Goal: Task Accomplishment & Management: Manage account settings

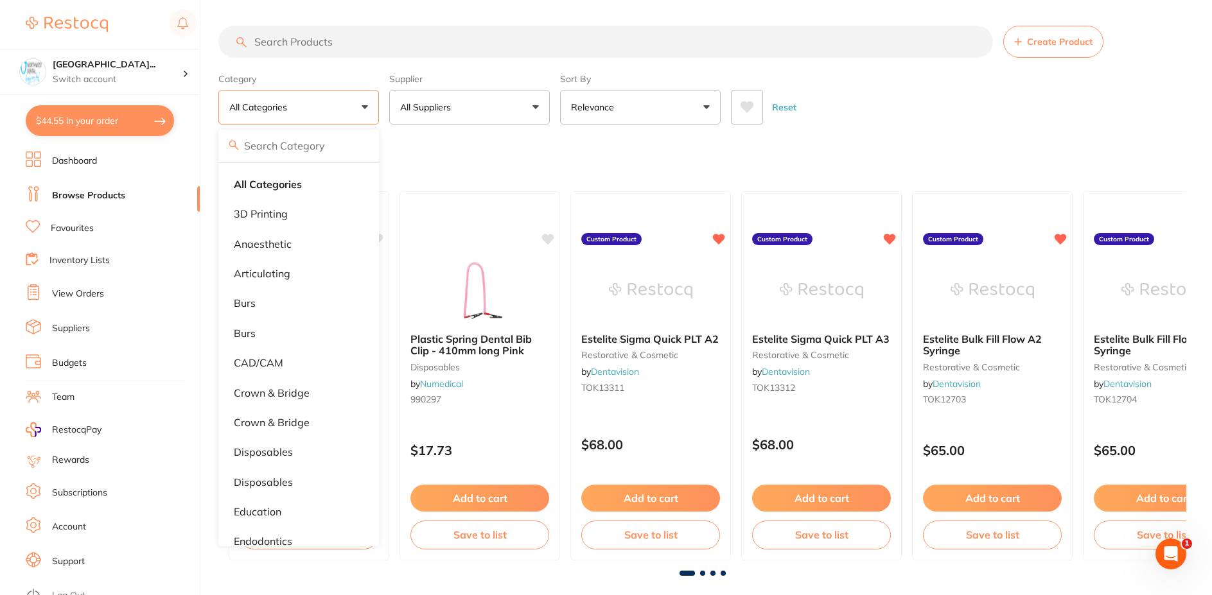
click at [682, 60] on section "Create Product Category All Categories All Categories 3D Printing anaesthetic a…" at bounding box center [702, 75] width 968 height 99
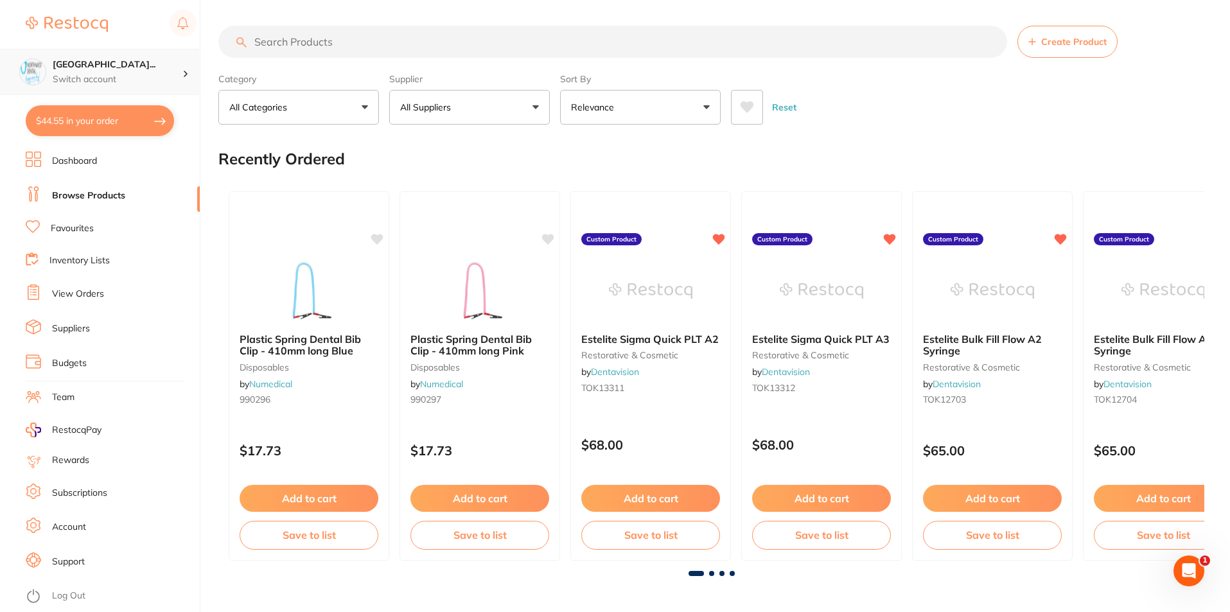
click at [106, 71] on h4 "[GEOGRAPHIC_DATA]..." at bounding box center [118, 64] width 130 height 13
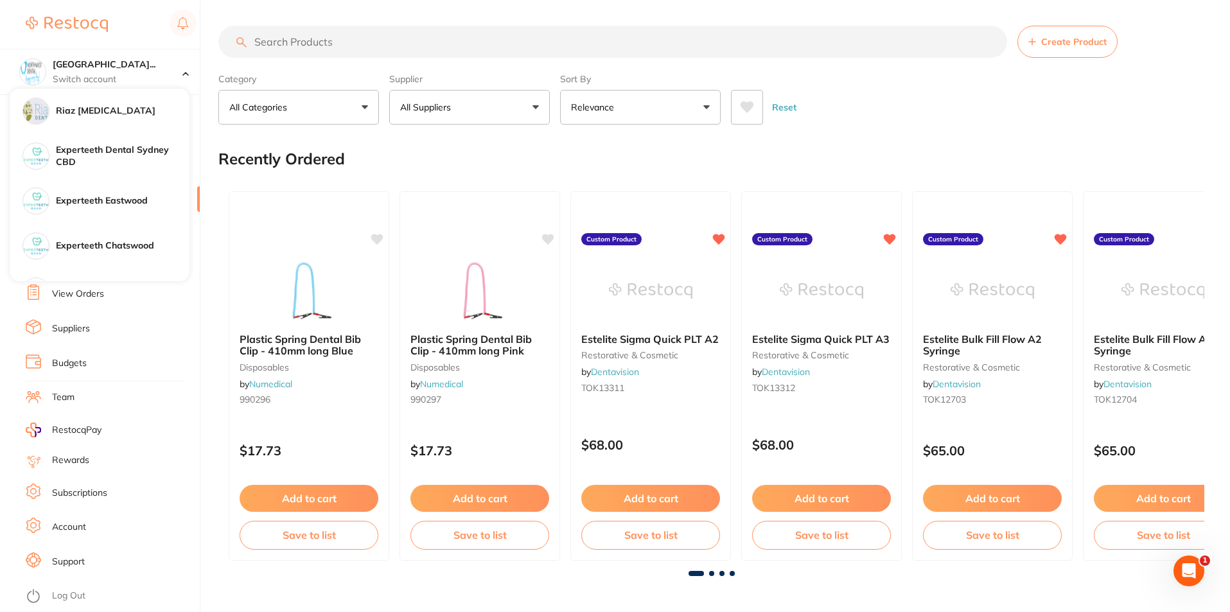
drag, startPoint x: 274, startPoint y: 22, endPoint x: 139, endPoint y: 0, distance: 137.3
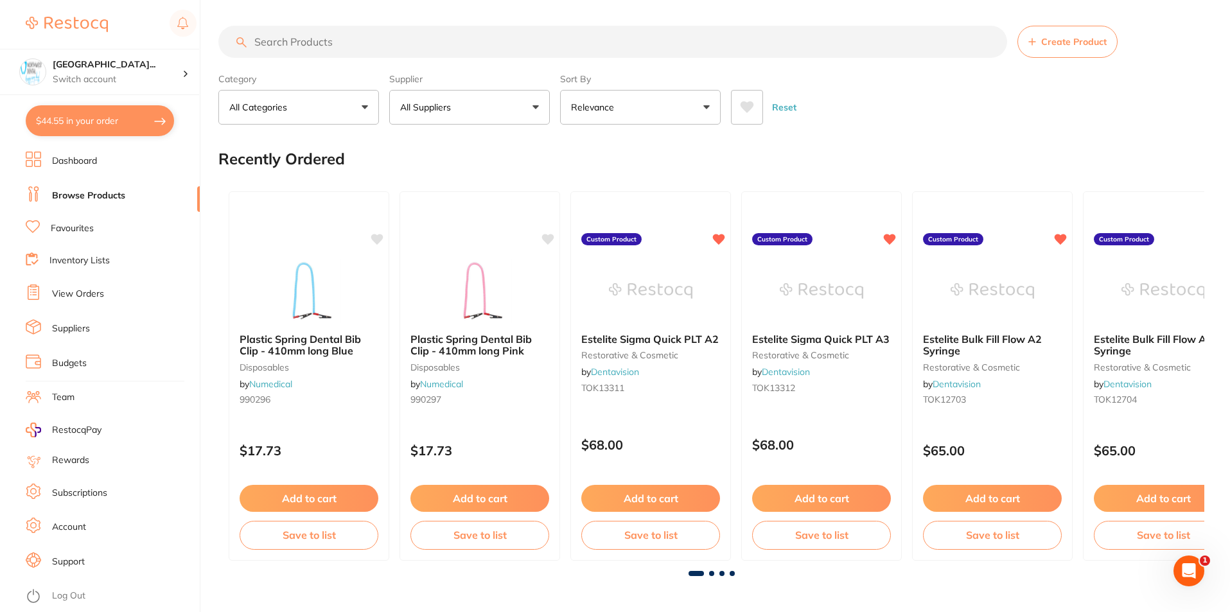
click at [73, 150] on section "[GEOGRAPHIC_DATA]... Switch account Riaz [MEDICAL_DATA] Experteeth Dental [GEOG…" at bounding box center [100, 306] width 200 height 612
click at [89, 294] on link "View Orders" at bounding box center [78, 294] width 52 height 13
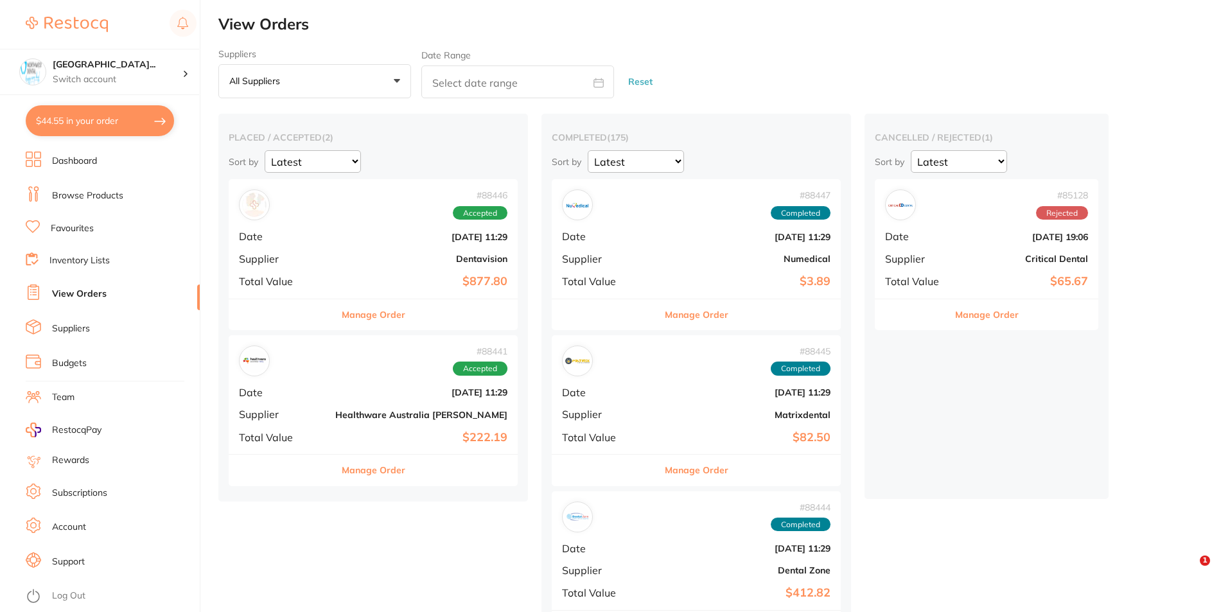
click at [323, 250] on div "# 88446 Accepted Date [DATE] 11:29 Supplier Dentavision Total Value $877.80" at bounding box center [373, 238] width 289 height 119
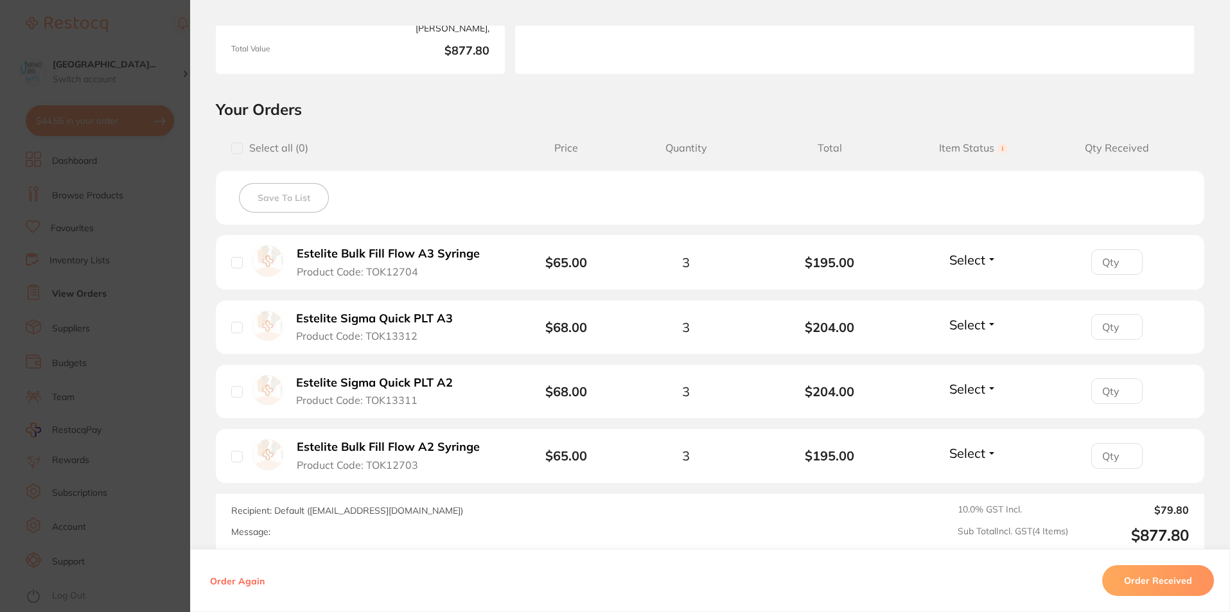
scroll to position [257, 0]
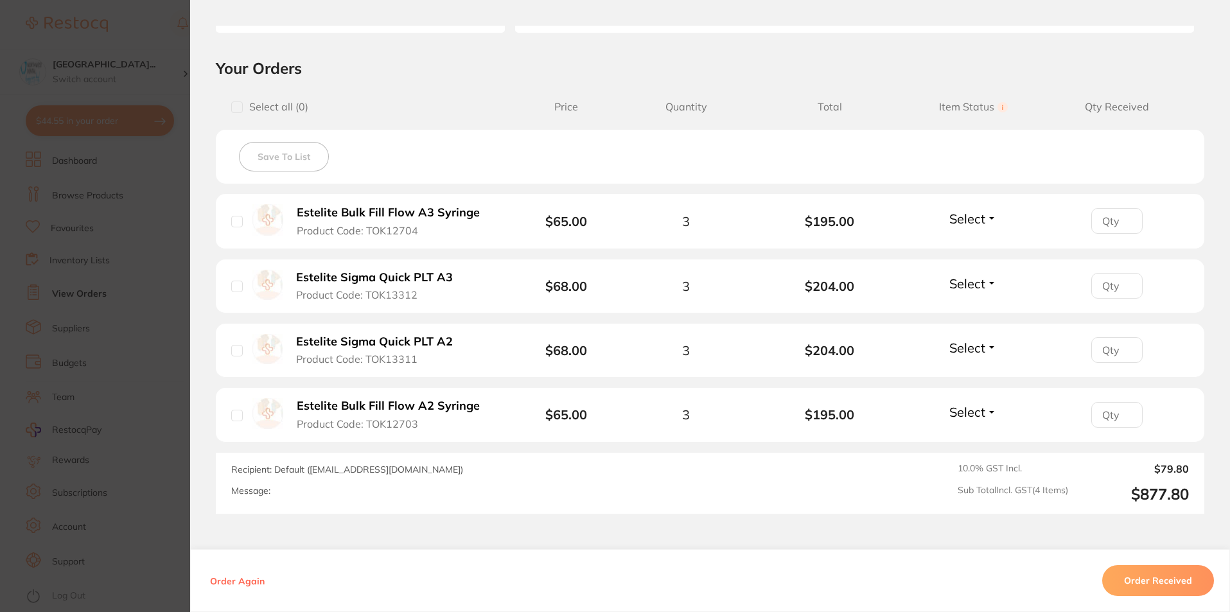
click at [626, 554] on div "Order Again Order Received" at bounding box center [710, 580] width 1040 height 63
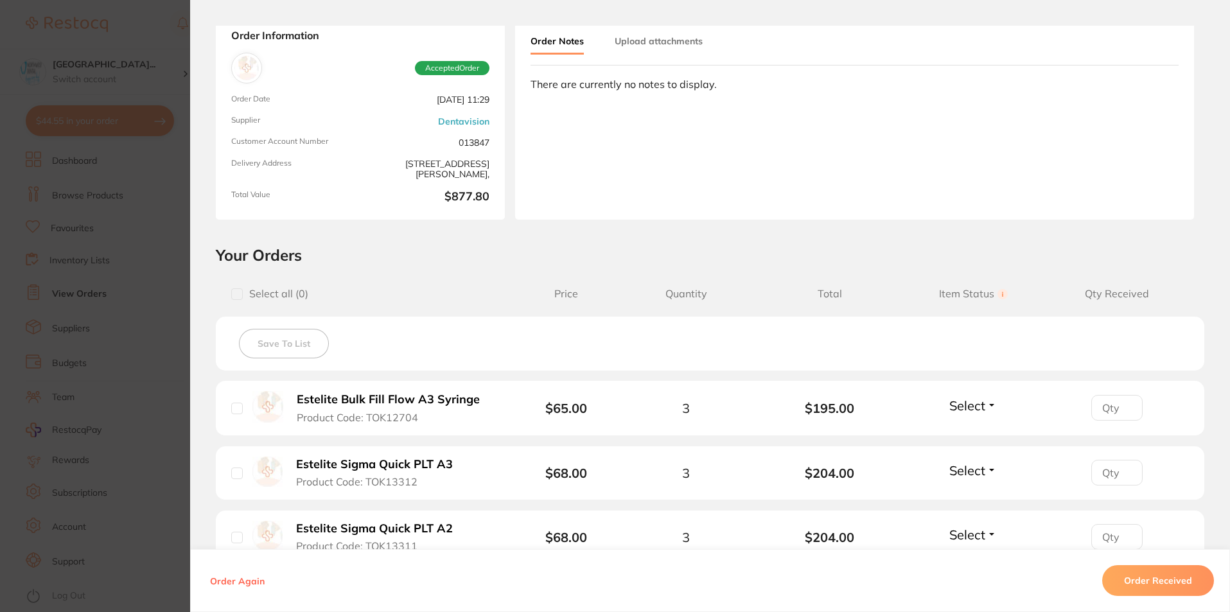
scroll to position [0, 0]
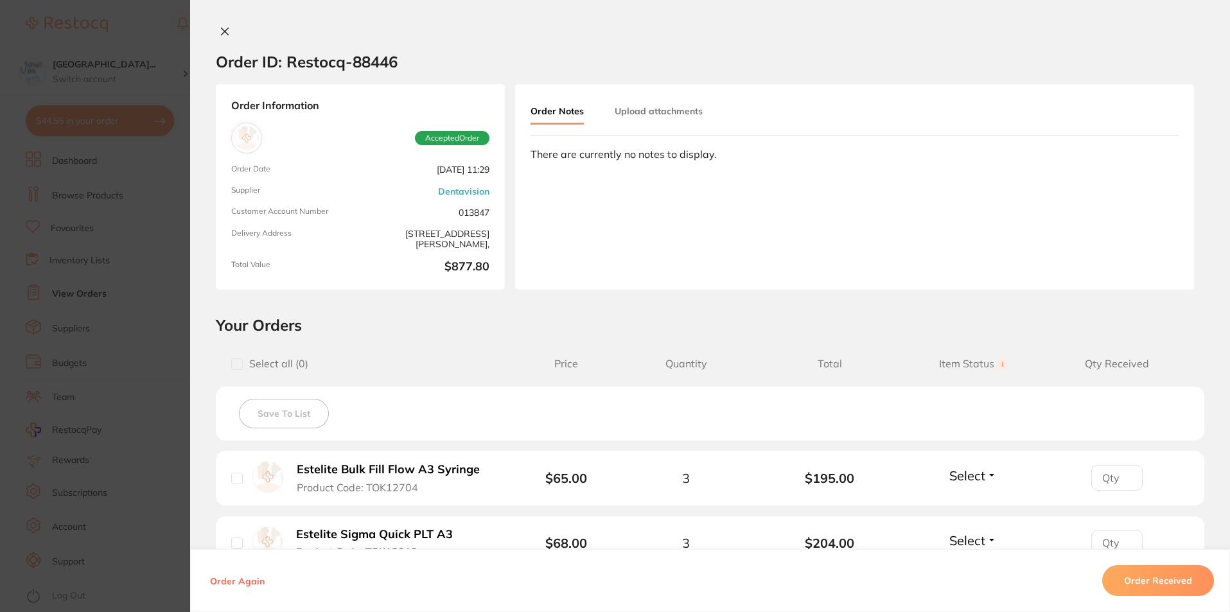
click at [222, 31] on icon at bounding box center [225, 31] width 7 height 7
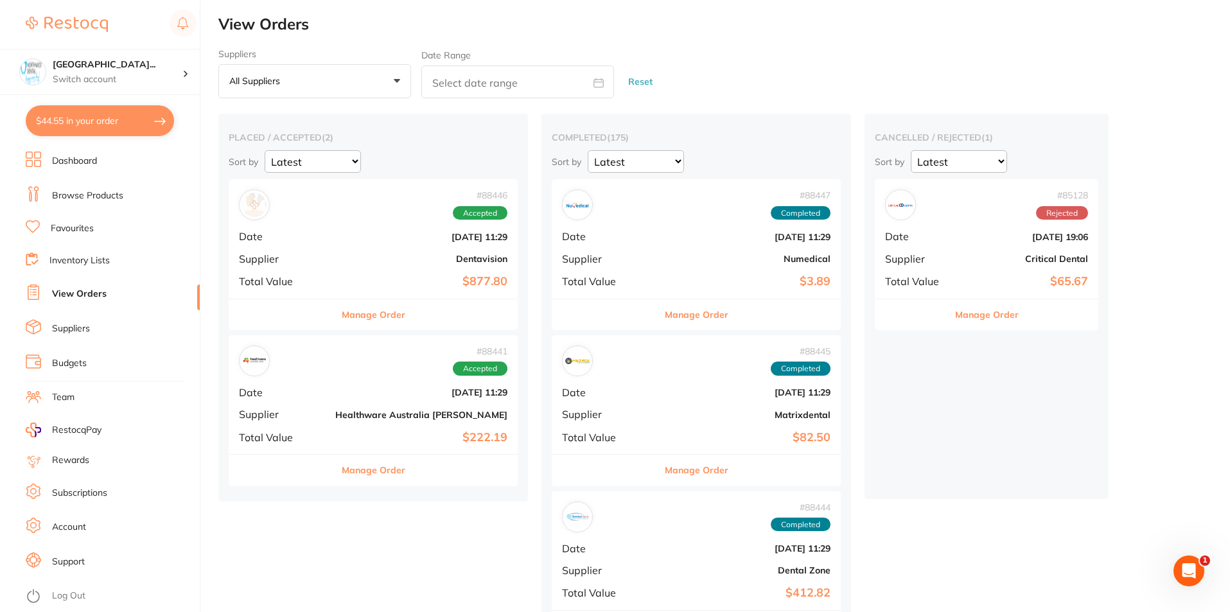
click at [320, 265] on div "# 88446 Accepted Date [DATE] 11:29 Supplier Dentavision Total Value $877.80" at bounding box center [373, 238] width 289 height 119
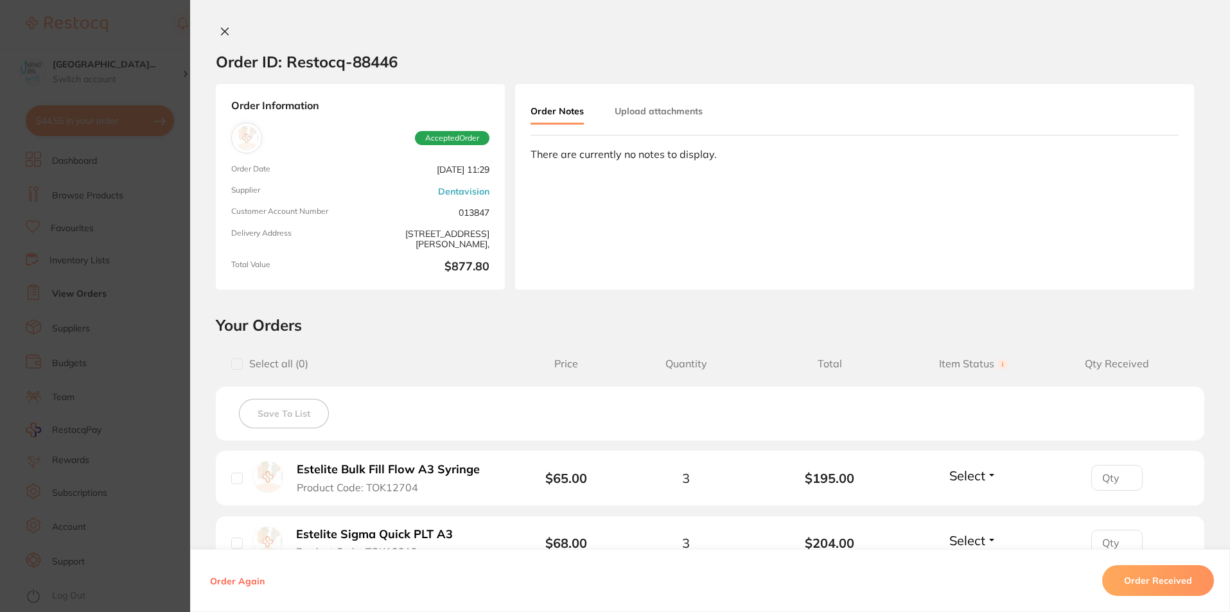
click at [223, 37] on button at bounding box center [225, 32] width 18 height 13
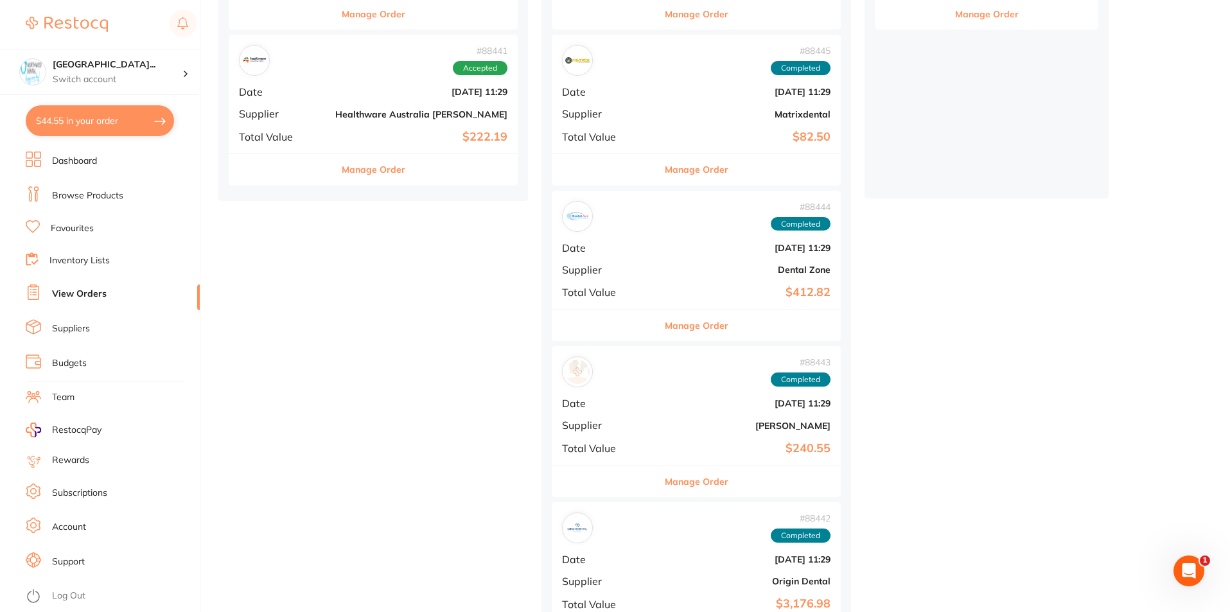
scroll to position [321, 0]
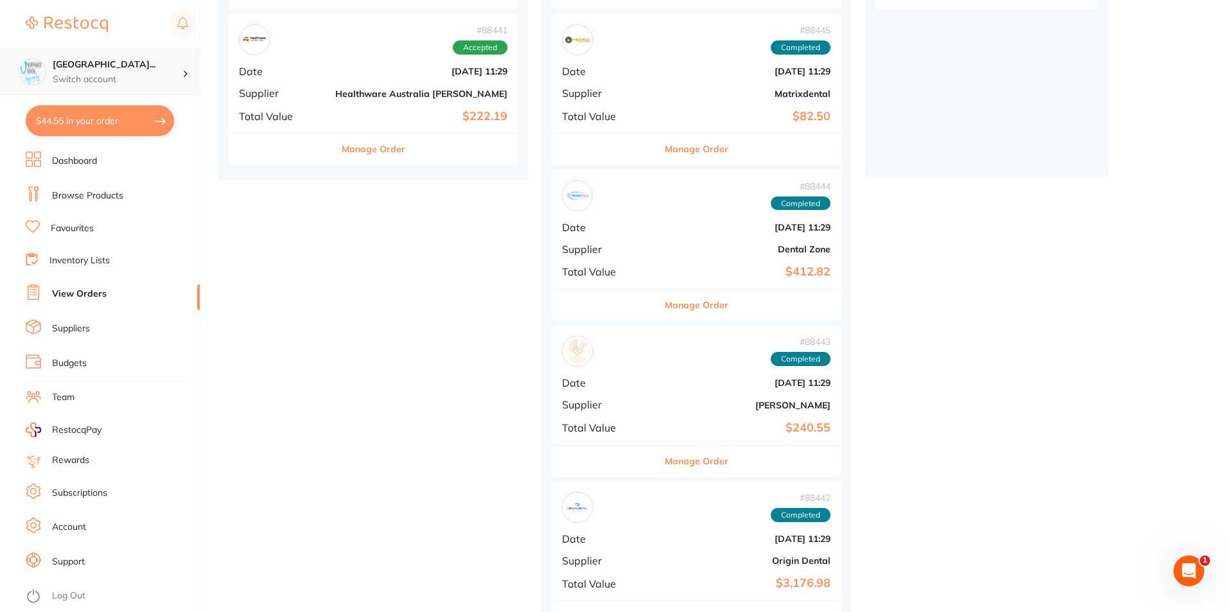
click at [138, 62] on h4 "[GEOGRAPHIC_DATA]..." at bounding box center [118, 64] width 130 height 13
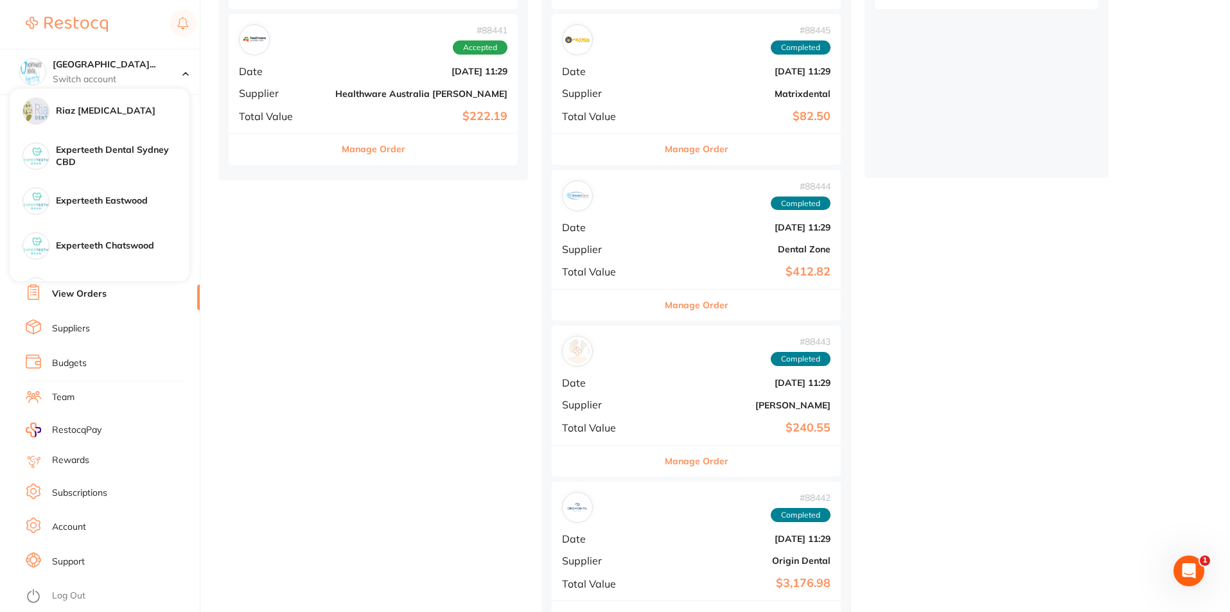
scroll to position [449, 0]
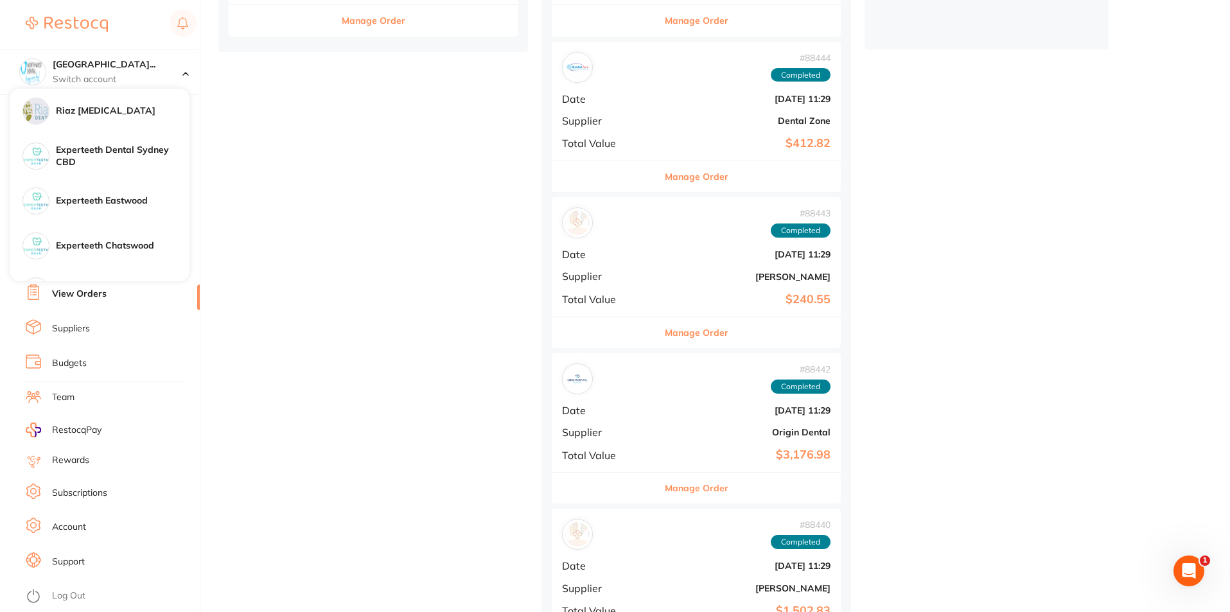
click at [72, 530] on link "Account" at bounding box center [69, 527] width 34 height 13
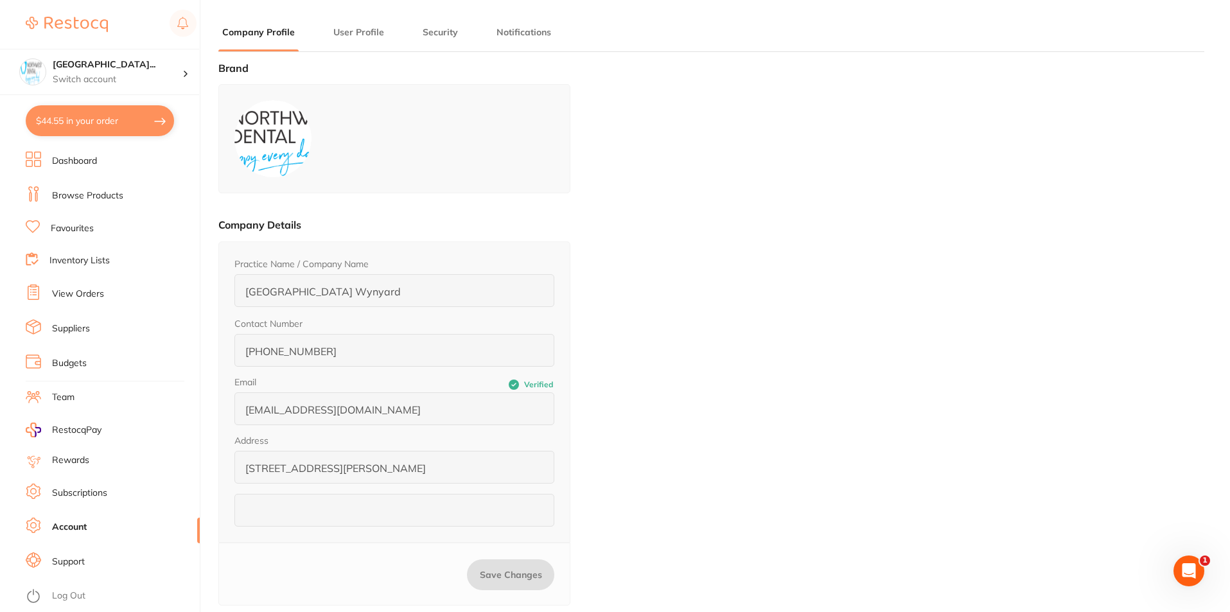
type input "[PERSON_NAME]"
type input "[EMAIL_ADDRESS][DOMAIN_NAME]"
